Goal: Task Accomplishment & Management: Use online tool/utility

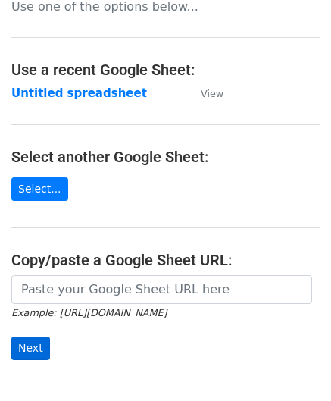
scroll to position [152, 0]
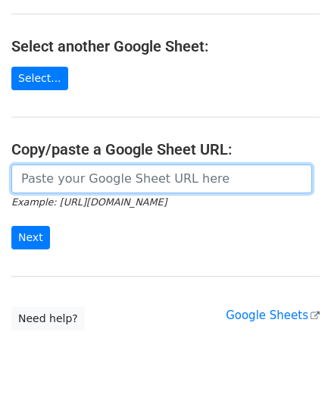
click at [52, 168] on input "url" at bounding box center [161, 178] width 301 height 29
paste input "[URL][DOMAIN_NAME]"
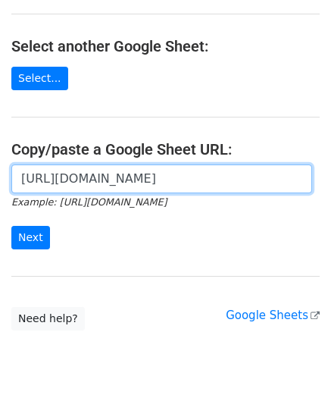
scroll to position [0, 326]
type input "[URL][DOMAIN_NAME]"
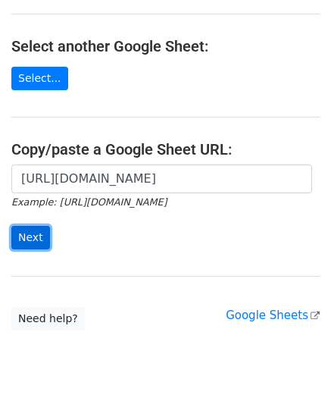
click at [39, 234] on input "Next" at bounding box center [30, 237] width 39 height 23
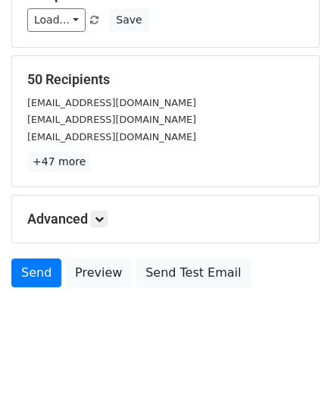
scroll to position [185, 0]
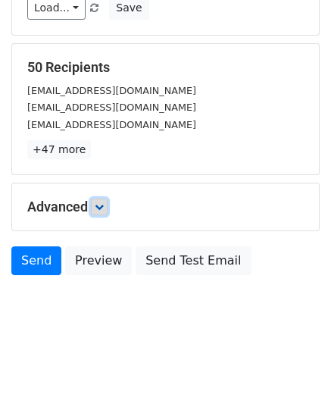
click at [104, 202] on icon at bounding box center [99, 206] width 9 height 9
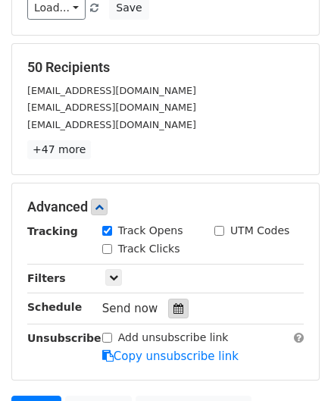
click at [173, 299] on div at bounding box center [178, 309] width 20 height 20
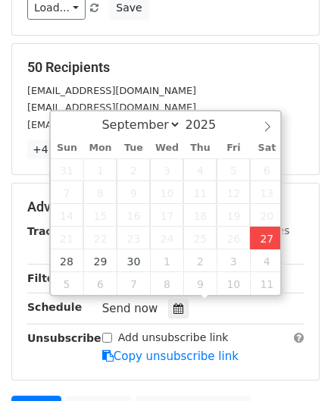
type input "2025-09-27 14:54"
type input "02"
type input "54"
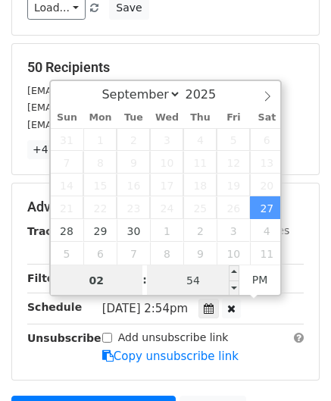
paste input "5"
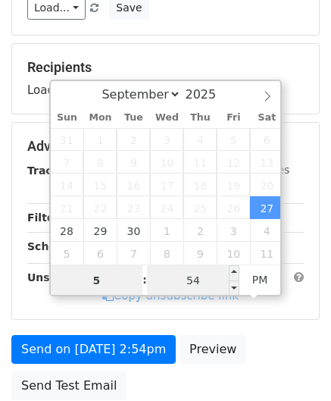
type input "5"
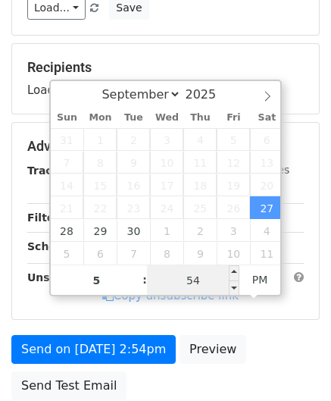
type input "2025-09-27 17:54"
type input "05"
click at [192, 277] on input "54" at bounding box center [193, 280] width 92 height 30
type input "00"
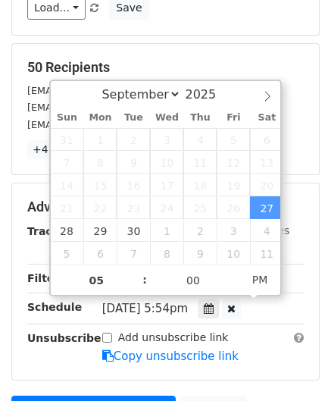
type input "2025-09-27 17:00"
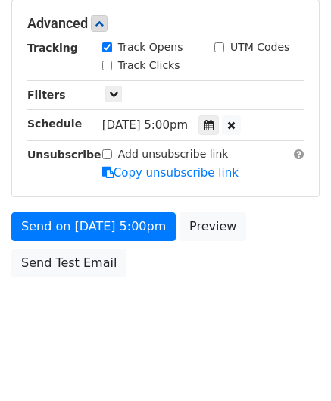
scroll to position [349, 0]
